Goal: Task Accomplishment & Management: Manage account settings

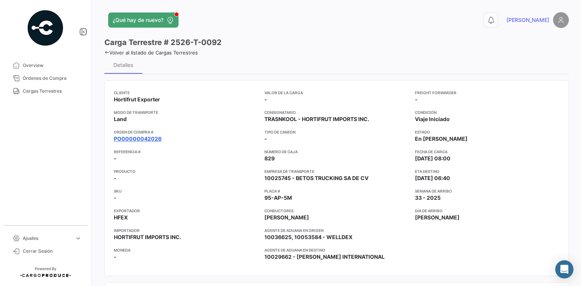
click at [141, 138] on link "PO00000042026" at bounding box center [138, 139] width 48 height 8
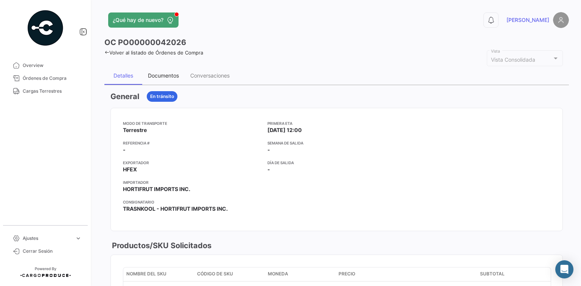
click at [166, 72] on div "Documentos" at bounding box center [163, 75] width 31 height 6
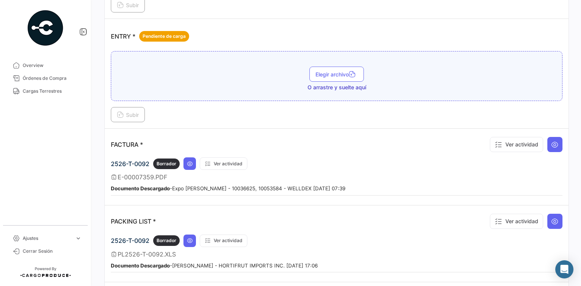
scroll to position [615, 0]
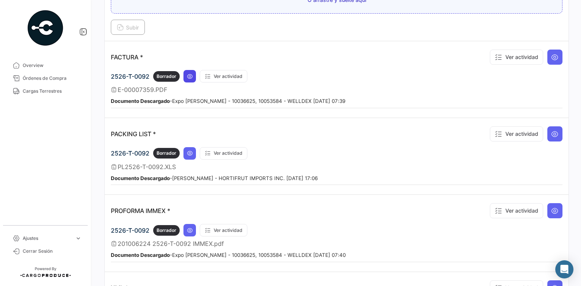
click at [188, 75] on icon at bounding box center [190, 76] width 6 height 6
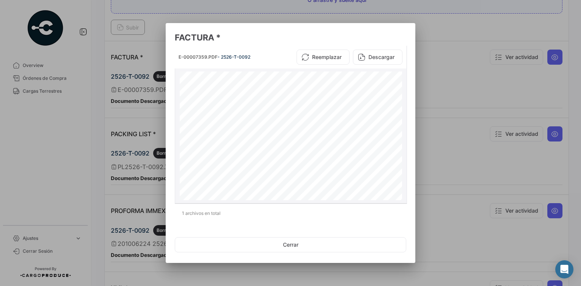
click at [387, 54] on button "Descargar" at bounding box center [378, 57] width 50 height 15
click at [118, 123] on div at bounding box center [290, 143] width 581 height 286
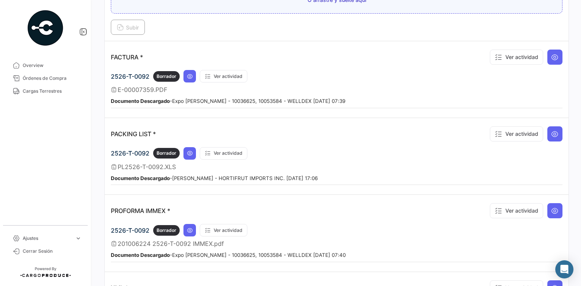
drag, startPoint x: 101, startPoint y: 177, endPoint x: 101, endPoint y: 171, distance: 6.1
click at [121, 207] on p "PROFORMA IMMEX *" at bounding box center [140, 211] width 59 height 8
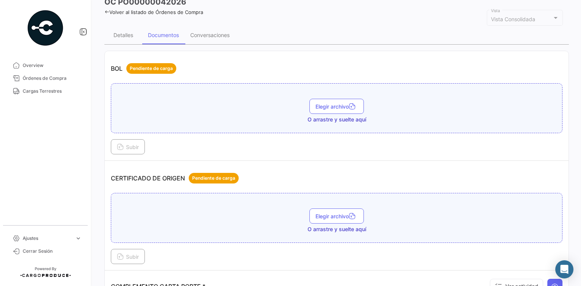
scroll to position [0, 0]
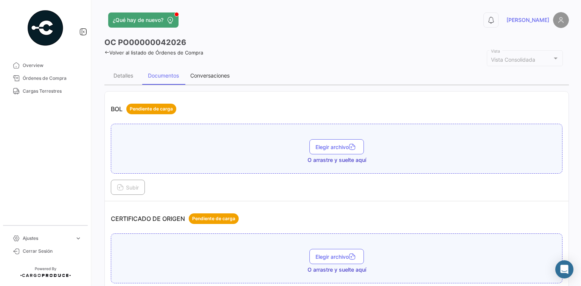
click at [206, 78] on div "Conversaciones" at bounding box center [209, 75] width 39 height 6
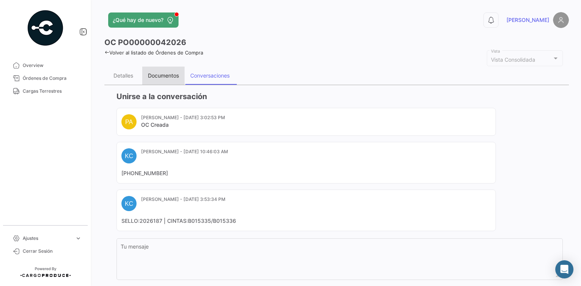
click at [176, 76] on div "Documentos" at bounding box center [163, 75] width 31 height 6
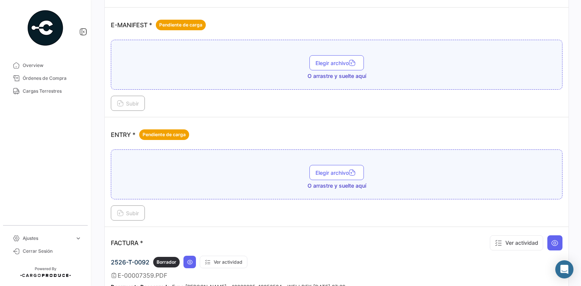
scroll to position [454, 0]
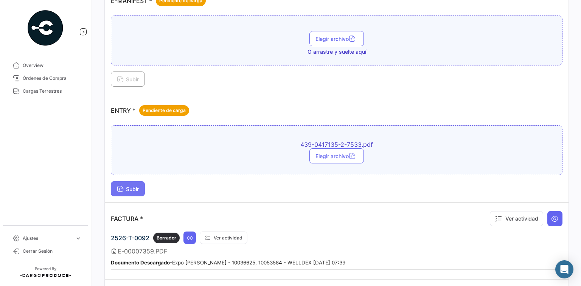
click at [134, 186] on span "Subir" at bounding box center [128, 189] width 22 height 6
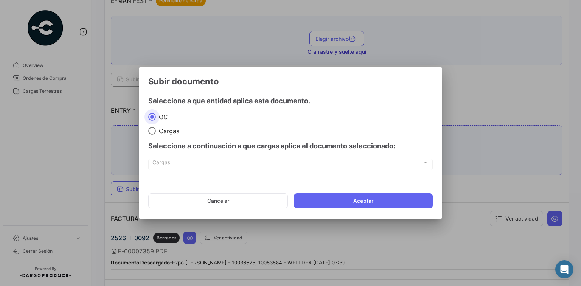
click at [156, 136] on div "Seleccione a continuación a que cargas aplica el documento seleccionado:" at bounding box center [290, 146] width 284 height 23
click at [159, 135] on div "Seleccione a continuación a que cargas aplica el documento seleccionado:" at bounding box center [290, 146] width 284 height 23
click at [164, 130] on span "Cargas" at bounding box center [167, 131] width 23 height 8
click at [156, 130] on input "Cargas" at bounding box center [152, 131] width 8 height 8
radio input "true"
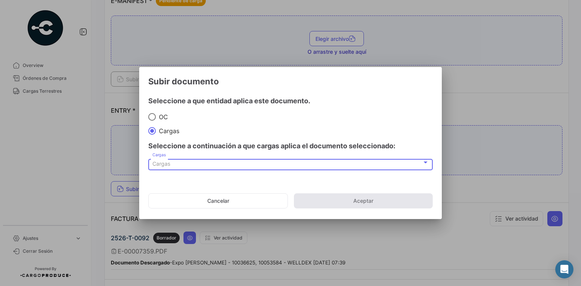
click at [163, 163] on span "Cargas" at bounding box center [161, 163] width 18 height 6
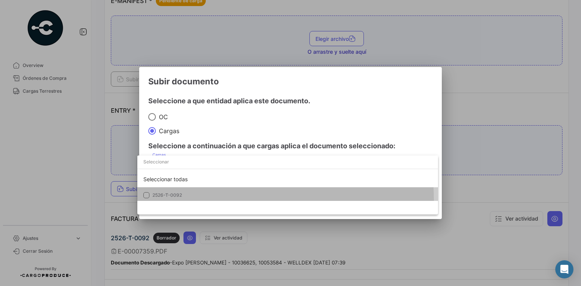
drag, startPoint x: 200, startPoint y: 200, endPoint x: 213, endPoint y: 189, distance: 17.3
click at [200, 200] on mat-option "2526-T-0092" at bounding box center [287, 195] width 301 height 16
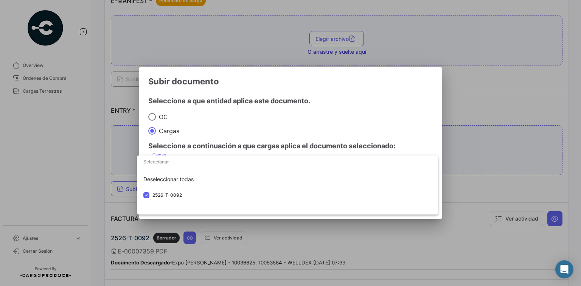
click at [288, 136] on div at bounding box center [290, 143] width 581 height 286
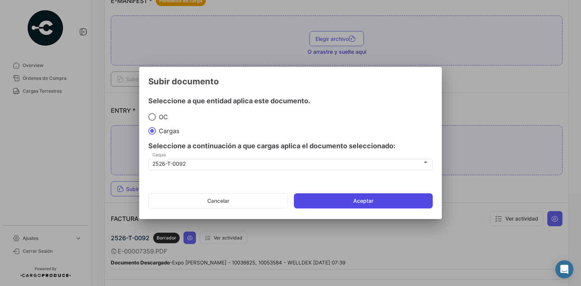
click at [358, 204] on button "Aceptar" at bounding box center [363, 200] width 139 height 15
